Goal: Information Seeking & Learning: Learn about a topic

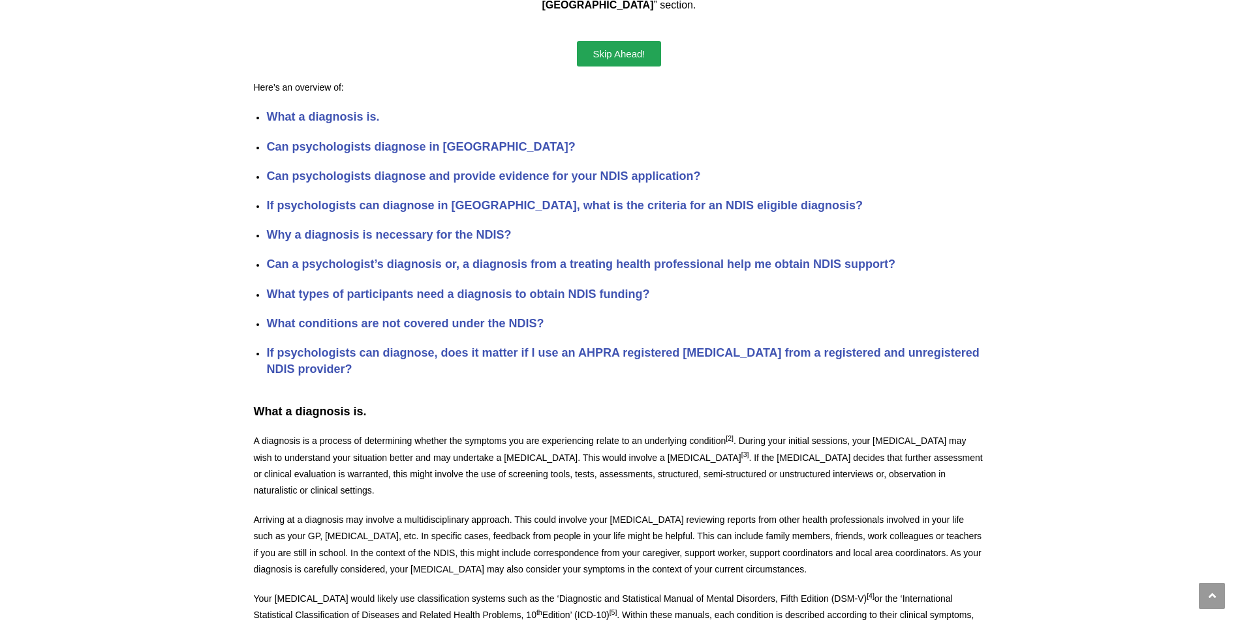
scroll to position [514, 0]
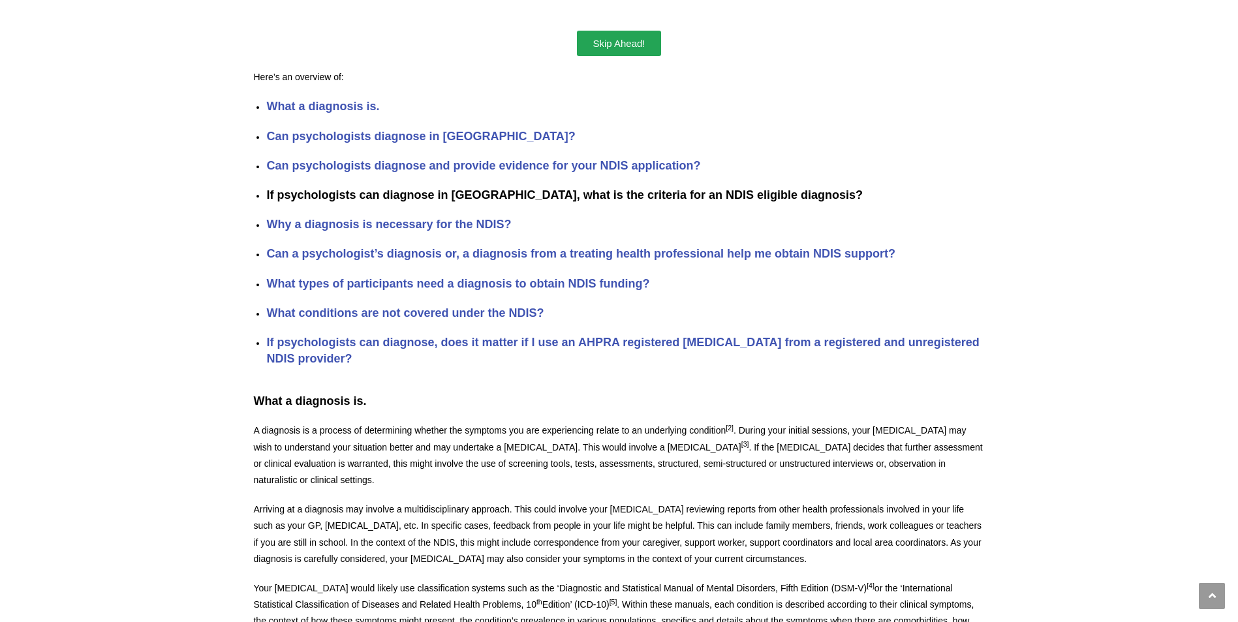
click at [491, 189] on strong "If psychologists can diagnose in [GEOGRAPHIC_DATA], what is the criteria for an…" at bounding box center [564, 195] width 596 height 13
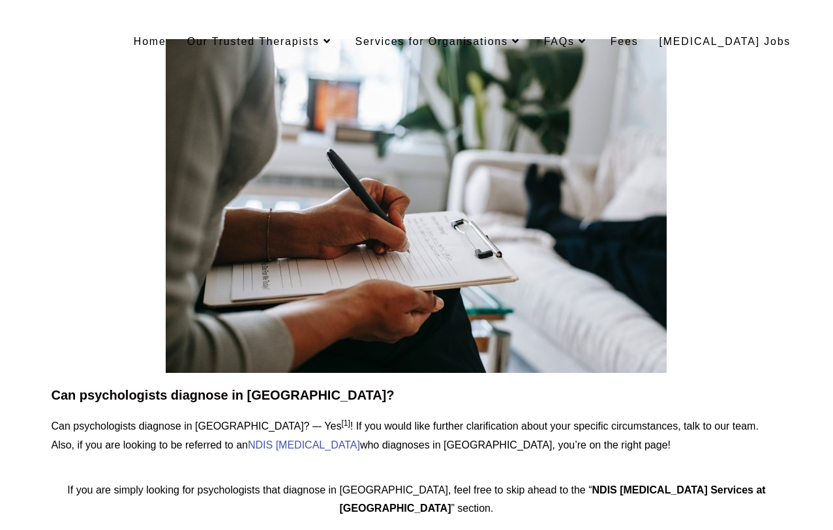
drag, startPoint x: 52, startPoint y: 394, endPoint x: 58, endPoint y: 399, distance: 8.4
click at [58, 399] on h2 "Can psychologists diagnose in [GEOGRAPHIC_DATA]?" at bounding box center [416, 395] width 731 height 18
click at [52, 394] on h2 "Can psychologists diagnose in [GEOGRAPHIC_DATA]?" at bounding box center [416, 395] width 731 height 18
drag, startPoint x: 239, startPoint y: 380, endPoint x: 261, endPoint y: 401, distance: 30.0
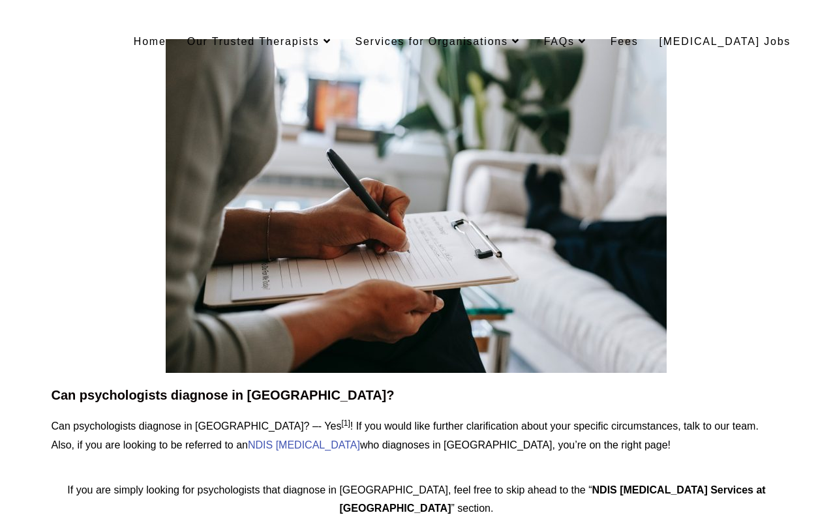
click at [264, 401] on h2 "Can psychologists diagnose in [GEOGRAPHIC_DATA]?" at bounding box center [416, 395] width 731 height 18
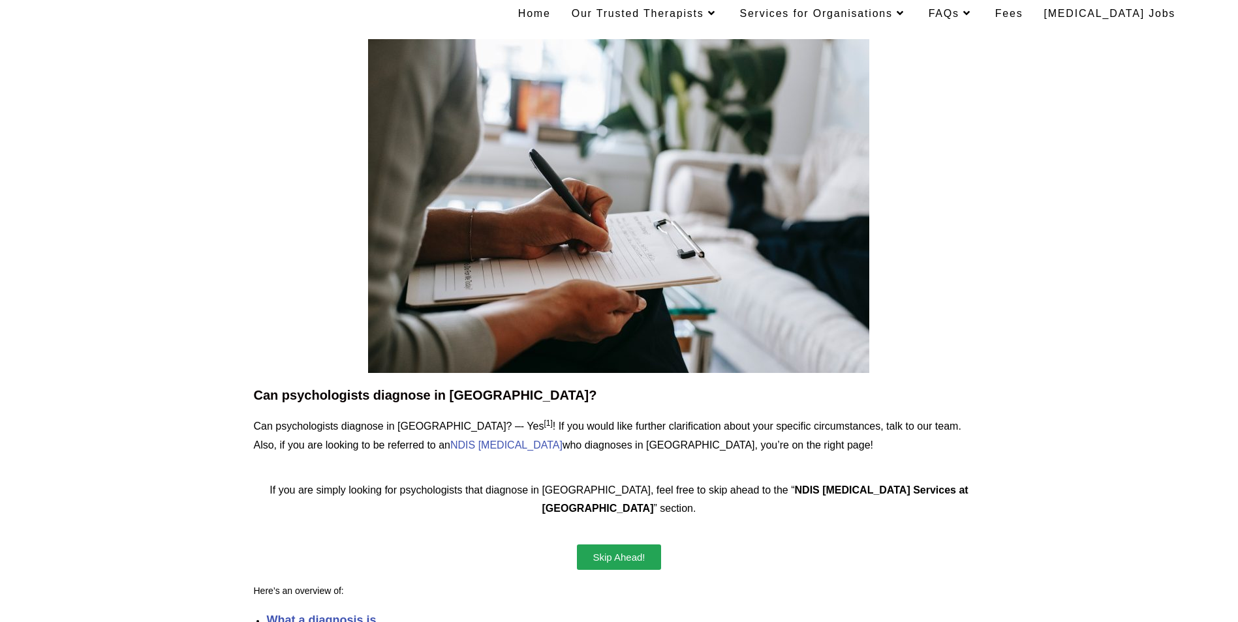
drag, startPoint x: 253, startPoint y: 389, endPoint x: 463, endPoint y: 497, distance: 236.4
drag, startPoint x: 711, startPoint y: 559, endPoint x: 1069, endPoint y: 365, distance: 407.8
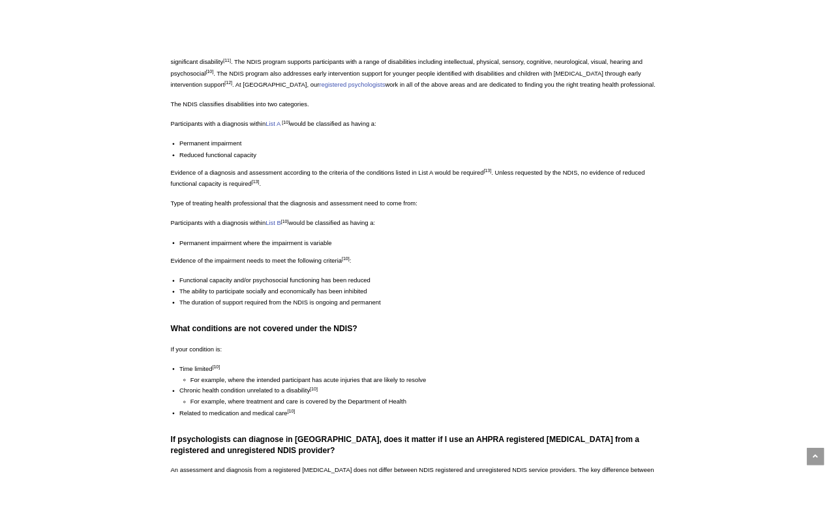
scroll to position [2555, 0]
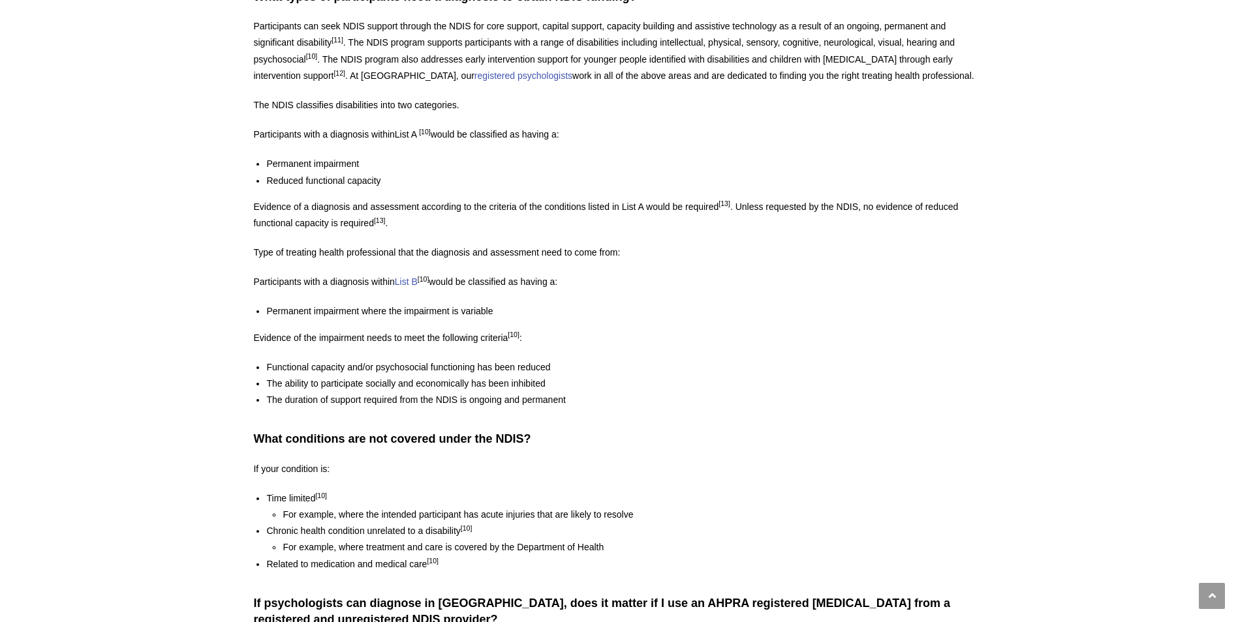
click at [414, 129] on link "List A" at bounding box center [406, 134] width 22 height 10
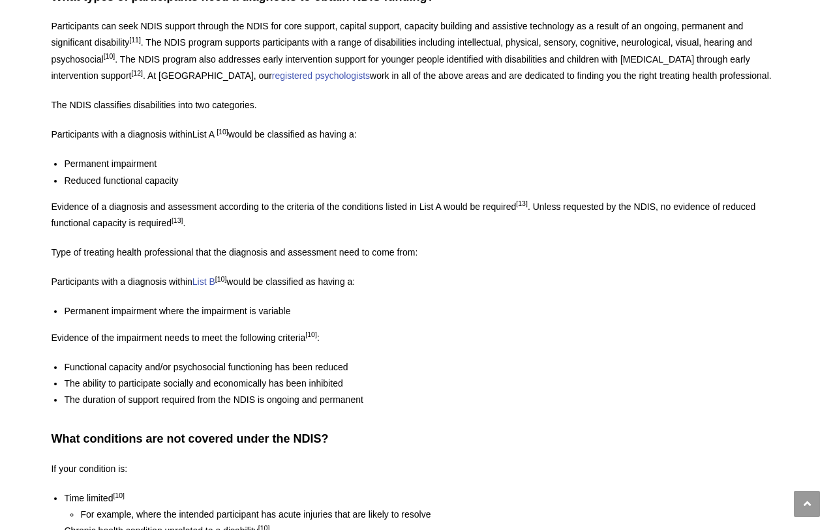
click at [214, 129] on link "List A" at bounding box center [203, 134] width 22 height 10
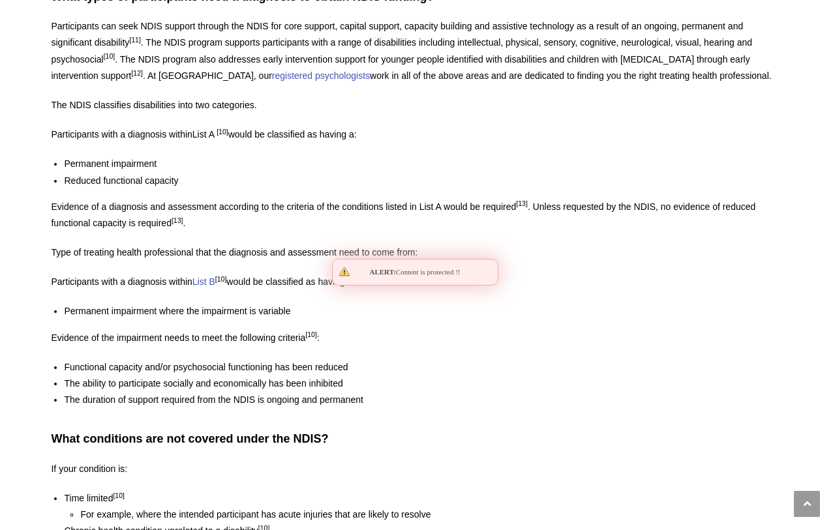
click at [214, 129] on link "List A" at bounding box center [203, 134] width 22 height 10
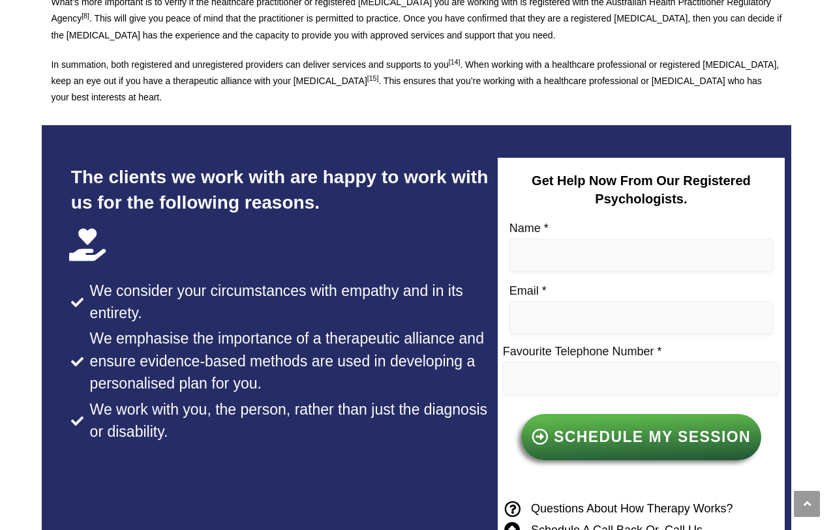
scroll to position [2368, 0]
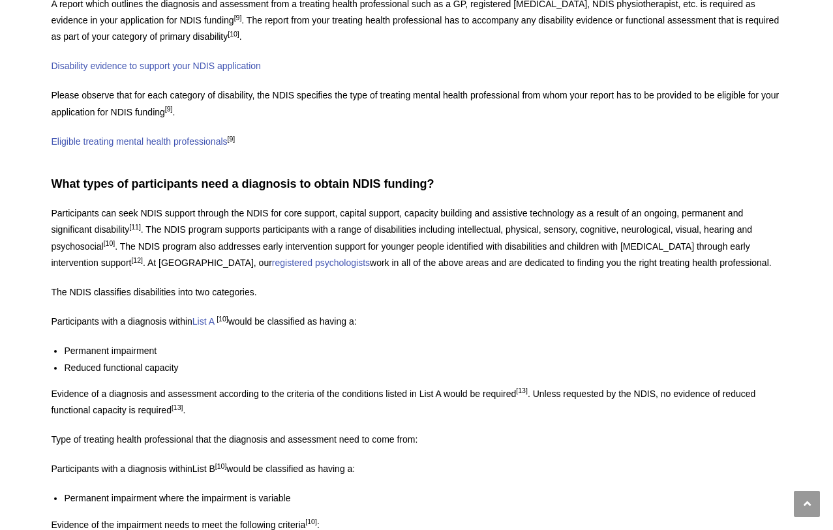
click at [202, 464] on link "List B" at bounding box center [203, 469] width 23 height 10
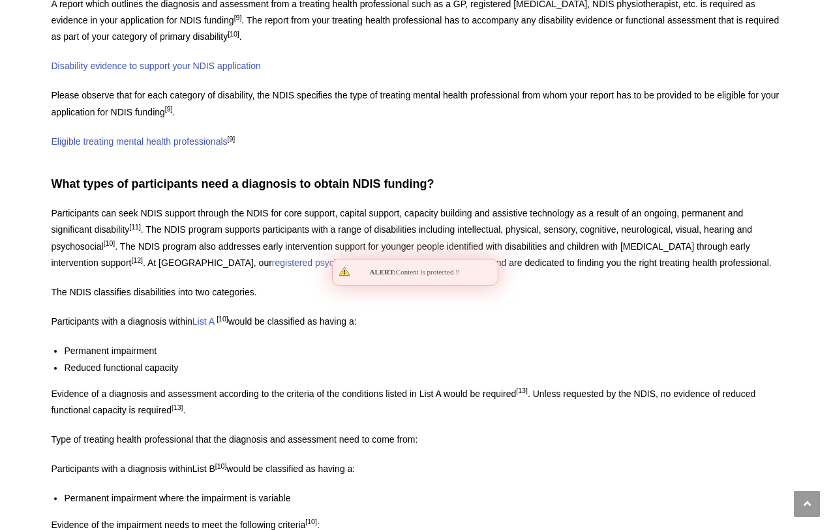
click at [202, 464] on link "List B" at bounding box center [203, 469] width 23 height 10
